Goal: Information Seeking & Learning: Find contact information

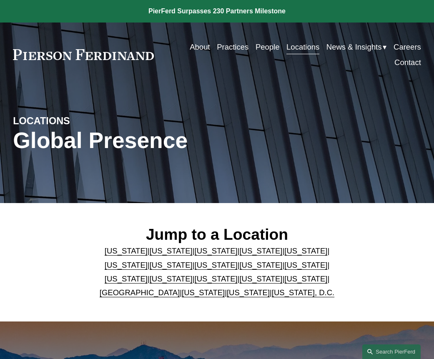
click at [284, 254] on link "[US_STATE]" at bounding box center [305, 250] width 43 height 9
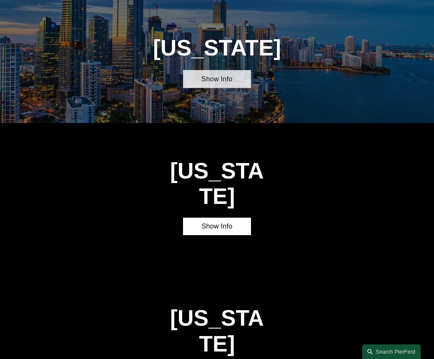
scroll to position [812, 0]
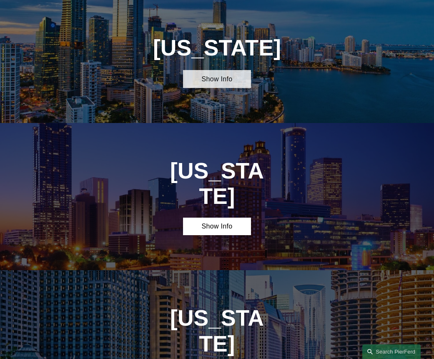
click at [234, 81] on link "Show Info" at bounding box center [217, 78] width 68 height 17
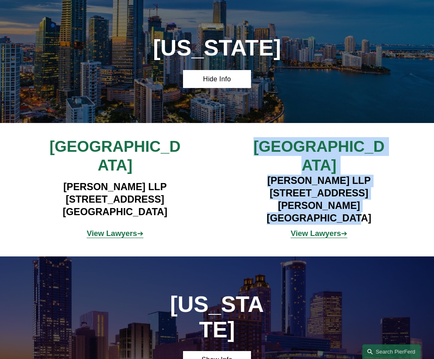
drag, startPoint x: 292, startPoint y: 143, endPoint x: 368, endPoint y: 188, distance: 87.6
click at [368, 188] on div "[GEOGRAPHIC_DATA] [PERSON_NAME] LLP [STREET_ADDRESS] View Lawyers ➔ [GEOGRAPHIC…" at bounding box center [217, 189] width 434 height 105
copy div "Tampa [PERSON_NAME] LLP [STREET_ADDRESS][PERSON_NAME]"
click at [387, 175] on h4 "[PERSON_NAME] LLP [STREET_ADDRESS][PERSON_NAME]" at bounding box center [319, 200] width 170 height 50
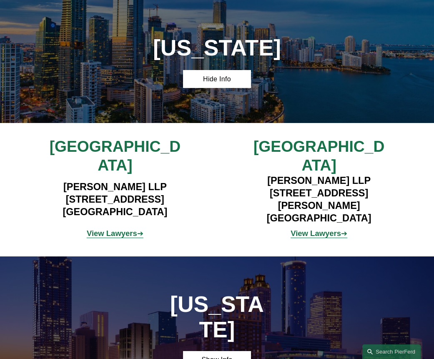
click at [318, 175] on h4 "[PERSON_NAME] LLP [STREET_ADDRESS][PERSON_NAME]" at bounding box center [319, 200] width 170 height 50
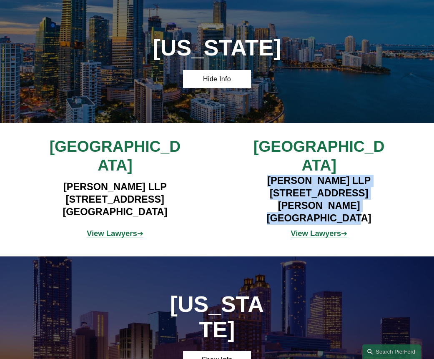
drag, startPoint x: 266, startPoint y: 162, endPoint x: 359, endPoint y: 187, distance: 96.7
click at [359, 187] on h4 "[PERSON_NAME] LLP [STREET_ADDRESS][PERSON_NAME]" at bounding box center [319, 200] width 170 height 50
copy h4 "[PERSON_NAME] LLP [STREET_ADDRESS][PERSON_NAME]"
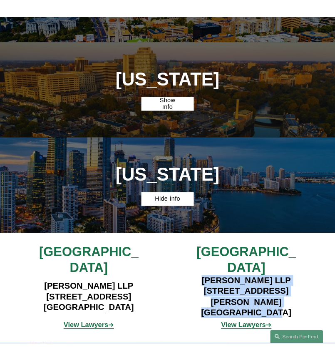
scroll to position [572, 0]
